Goal: Task Accomplishment & Management: Use online tool/utility

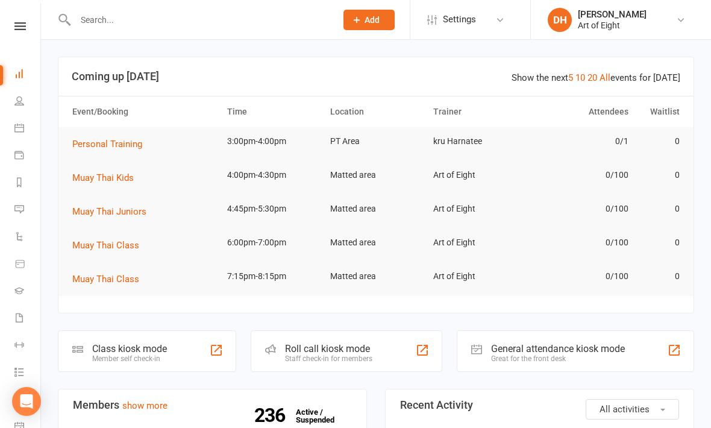
click at [131, 343] on div "Class kiosk mode" at bounding box center [129, 348] width 75 height 11
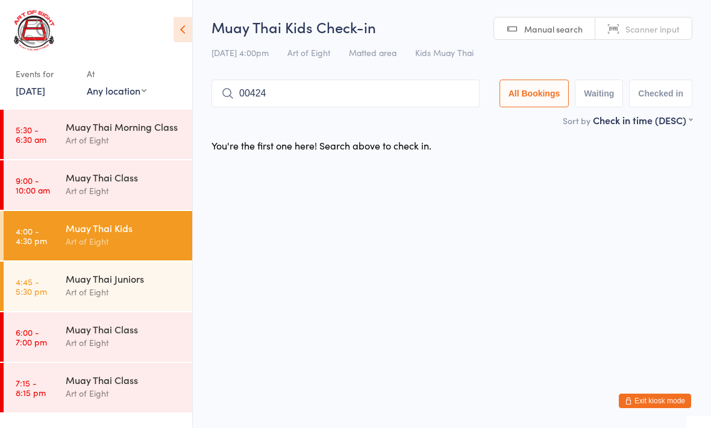
type input "00424"
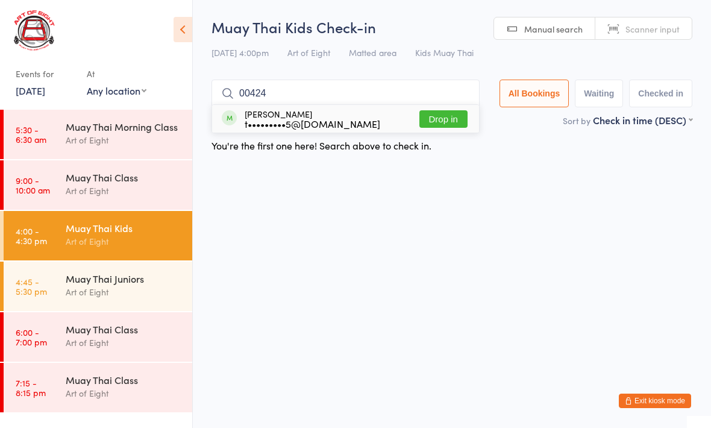
click at [457, 116] on button "Drop in" at bounding box center [443, 118] width 48 height 17
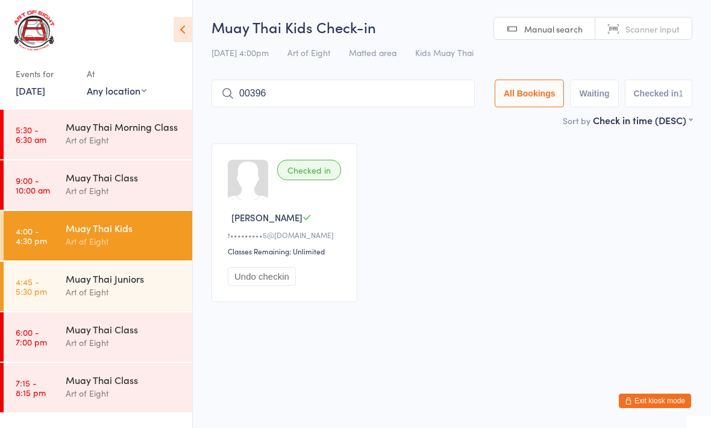
type input "00396"
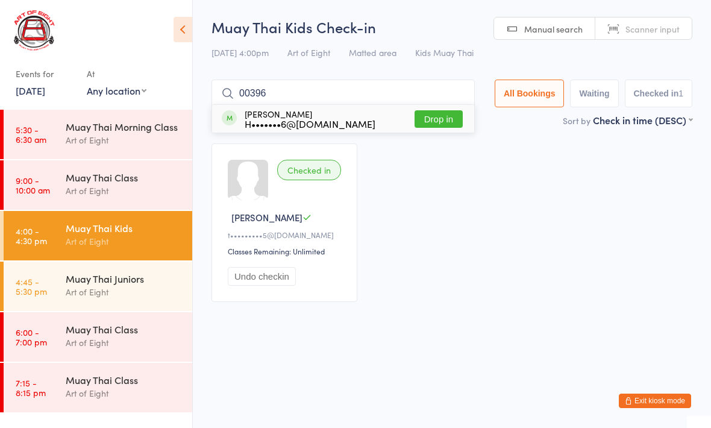
click at [440, 121] on button "Drop in" at bounding box center [439, 118] width 48 height 17
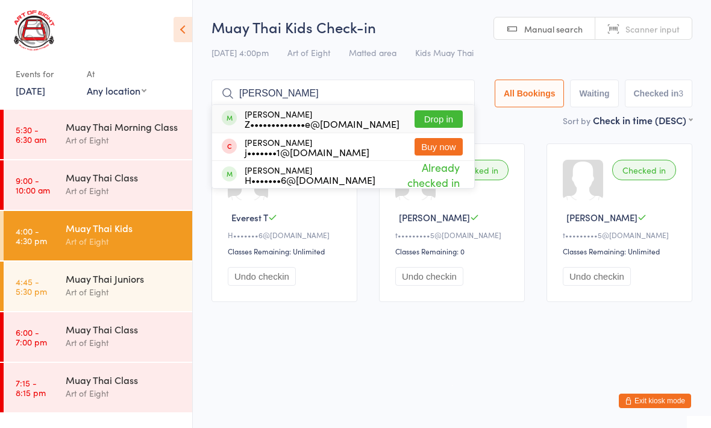
type input "[PERSON_NAME]"
click at [440, 124] on button "Drop in" at bounding box center [439, 118] width 48 height 17
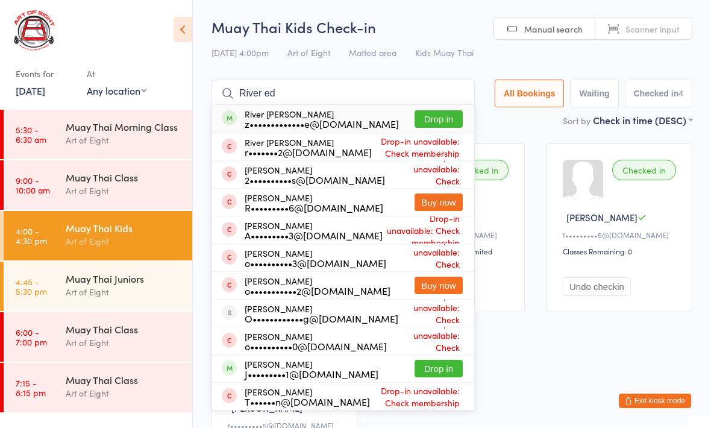
type input "River ed"
click at [440, 117] on button "Drop in" at bounding box center [439, 118] width 48 height 17
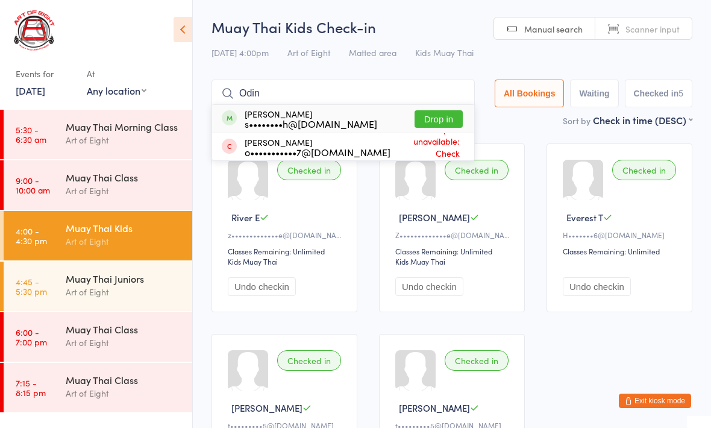
type input "Odin"
click at [446, 121] on button "Drop in" at bounding box center [439, 118] width 48 height 17
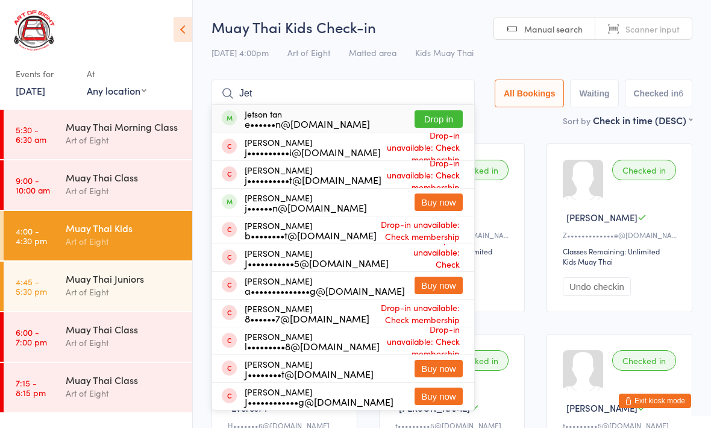
type input "Jet"
click at [434, 116] on button "Drop in" at bounding box center [439, 118] width 48 height 17
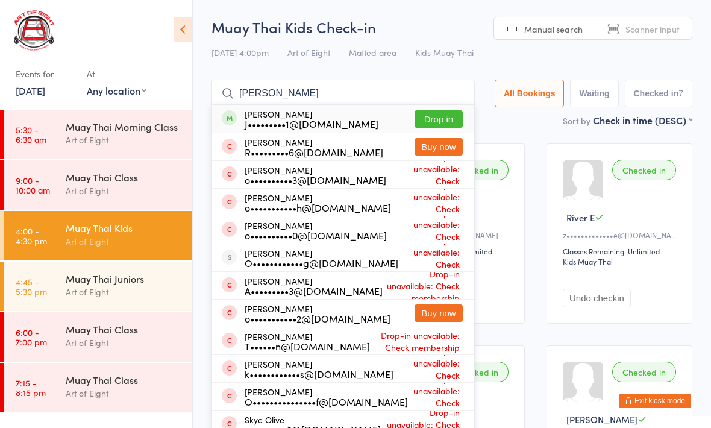
type input "[PERSON_NAME]"
click at [422, 119] on button "Drop in" at bounding box center [439, 118] width 48 height 17
